Goal: Check status: Check status

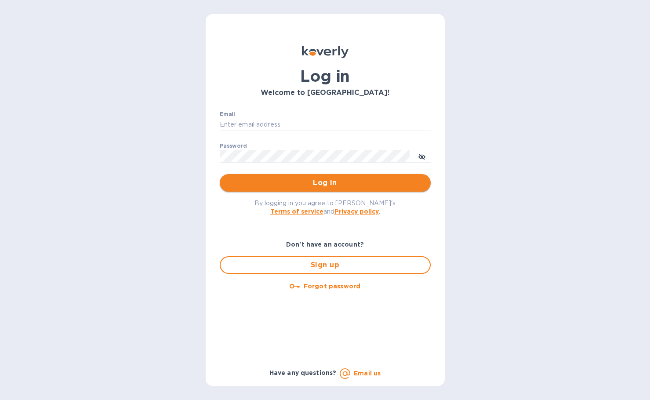
type input "[PERSON_NAME][EMAIL_ADDRESS][DOMAIN_NAME]"
click at [306, 181] on span "Log in" at bounding box center [325, 183] width 197 height 11
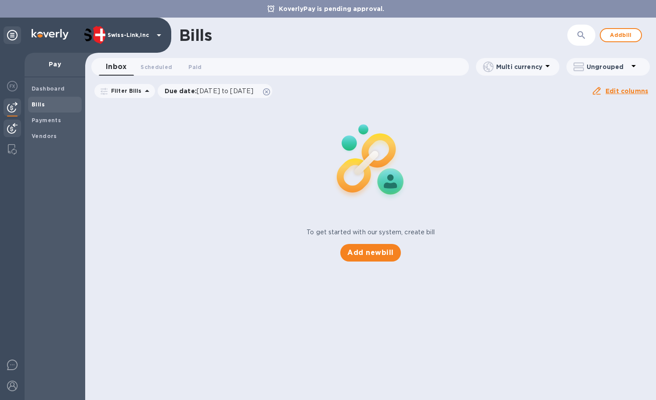
click at [11, 131] on img at bounding box center [12, 128] width 11 height 11
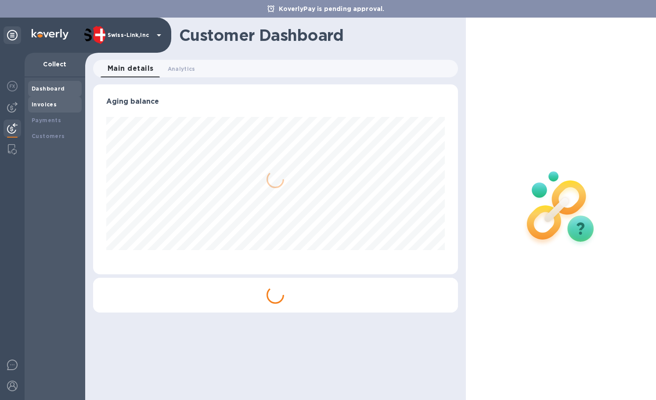
scroll to position [190, 365]
click at [51, 103] on b "Invoices" at bounding box center [44, 104] width 25 height 7
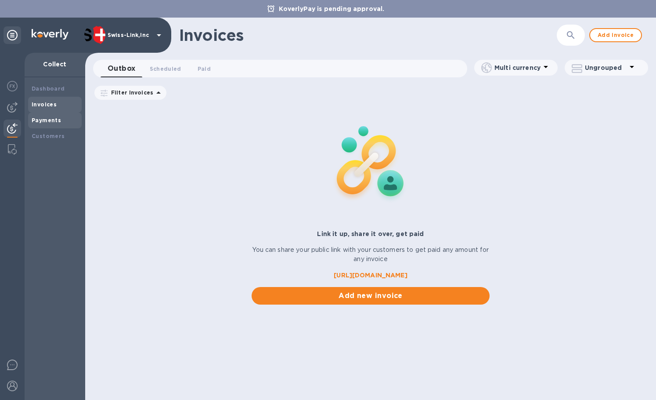
click at [51, 120] on b "Payments" at bounding box center [46, 120] width 29 height 7
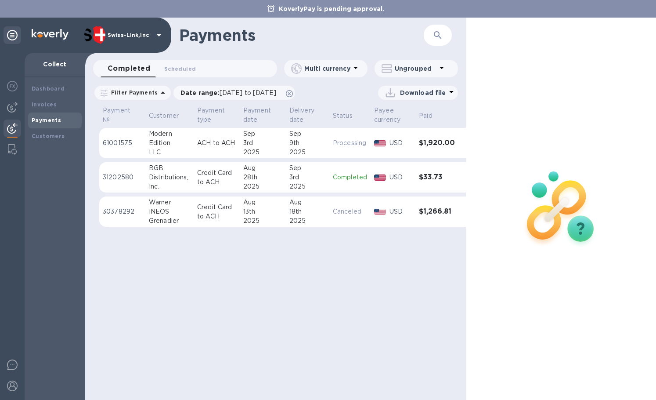
click at [180, 143] on div "Edition" at bounding box center [169, 142] width 41 height 9
